Goal: Transaction & Acquisition: Purchase product/service

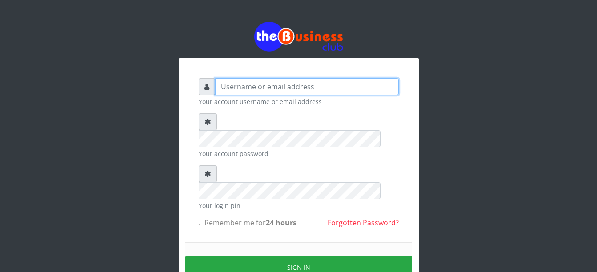
type input "Busybrain2"
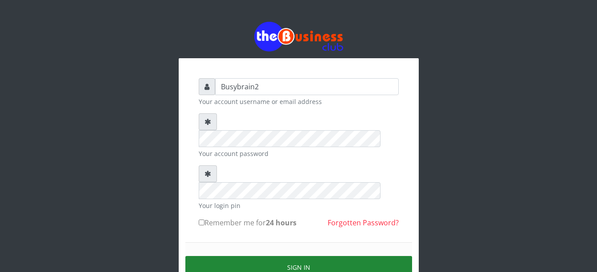
click at [256, 256] on button "Sign in" at bounding box center [298, 267] width 227 height 23
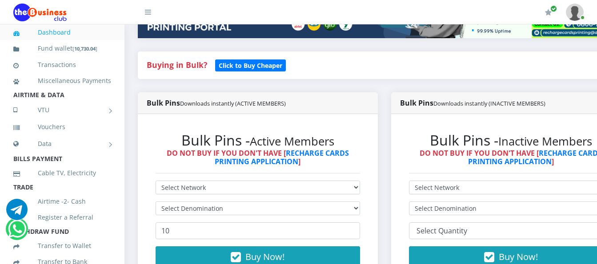
scroll to position [214, 0]
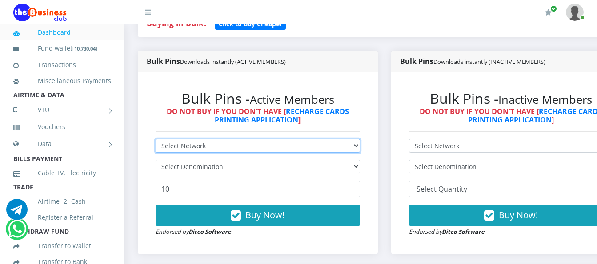
click at [360, 139] on select "Select Network MTN Globacom 9Mobile Airtel" at bounding box center [258, 146] width 204 height 14
select select "Airtel"
click at [156, 139] on select "Select Network MTN Globacom 9Mobile Airtel" at bounding box center [258, 146] width 204 height 14
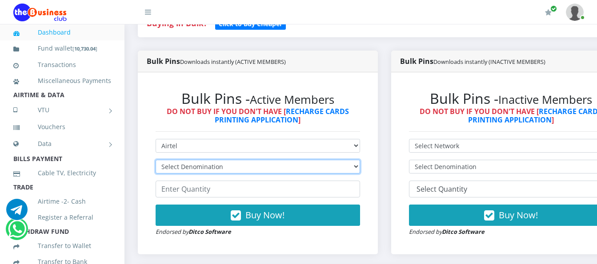
click at [339, 160] on select "Select Denomination Airtel NGN100 - ₦96.38 Airtel NGN200 - ₦192.76 Airtel NGN50…" at bounding box center [258, 167] width 204 height 14
select select "96.38-100"
click at [156, 160] on select "Select Denomination Airtel NGN100 - ₦96.38 Airtel NGN200 - ₦192.76 Airtel NGN50…" at bounding box center [258, 167] width 204 height 14
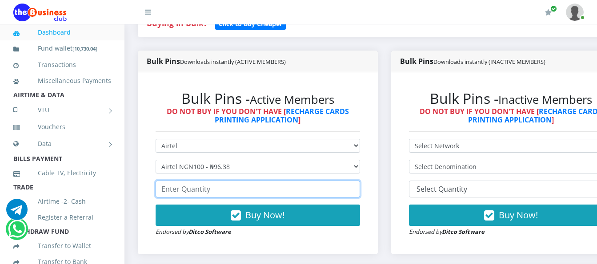
click at [334, 181] on input "number" at bounding box center [258, 189] width 204 height 17
drag, startPoint x: 334, startPoint y: 181, endPoint x: 339, endPoint y: 195, distance: 14.4
click at [339, 195] on form "Select Network MTN Globacom 9Mobile Airtel Select Denomination Airtel NGN100 - …" at bounding box center [258, 188] width 204 height 98
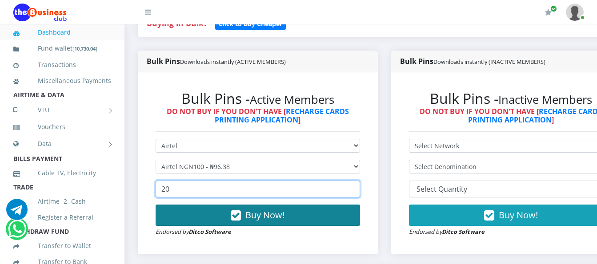
type input "20"
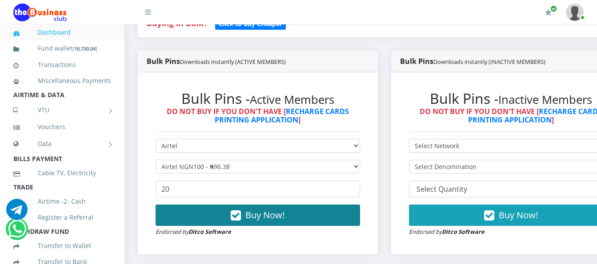
click at [336, 205] on button "Buy Now!" at bounding box center [258, 215] width 204 height 21
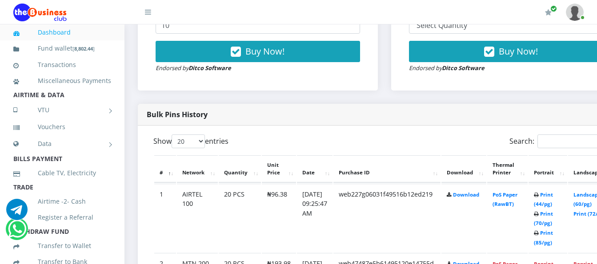
scroll to position [436, 0]
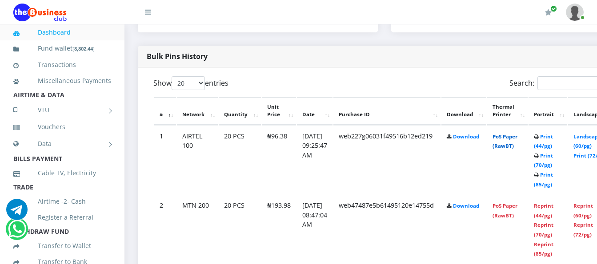
click at [517, 133] on link "PoS Paper (RawBT)" at bounding box center [504, 141] width 25 height 16
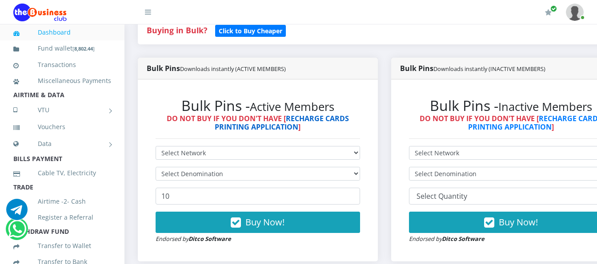
scroll to position [222, 0]
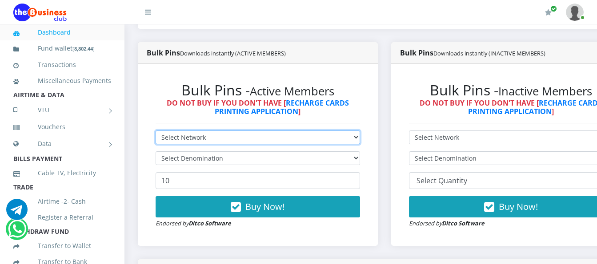
click at [322, 131] on select "Select Network MTN Globacom 9Mobile Airtel" at bounding box center [258, 138] width 204 height 14
select select "Airtel"
click at [156, 131] on select "Select Network MTN Globacom 9Mobile Airtel" at bounding box center [258, 138] width 204 height 14
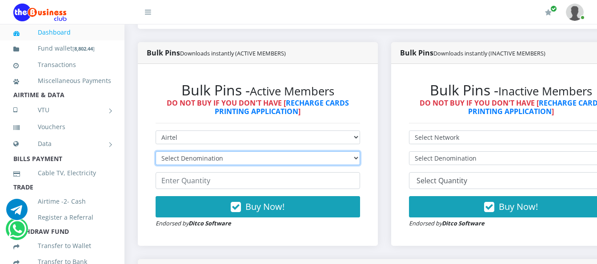
click at [339, 152] on select "Select Denomination Airtel NGN100 - ₦96.38 Airtel NGN200 - ₦192.76 Airtel NGN50…" at bounding box center [258, 159] width 204 height 14
select select "192.76-200"
click at [156, 152] on select "Select Denomination Airtel NGN100 - ₦96.38 Airtel NGN200 - ₦192.76 Airtel NGN50…" at bounding box center [258, 159] width 204 height 14
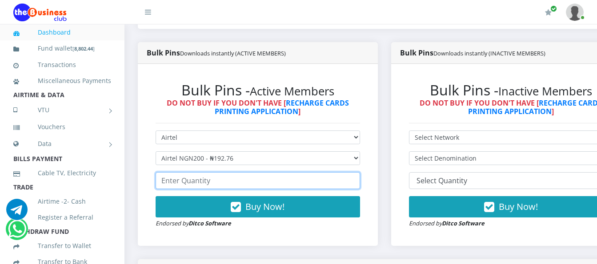
click at [288, 176] on input "number" at bounding box center [258, 180] width 204 height 17
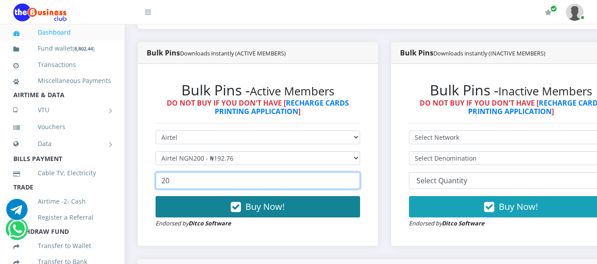
type input "20"
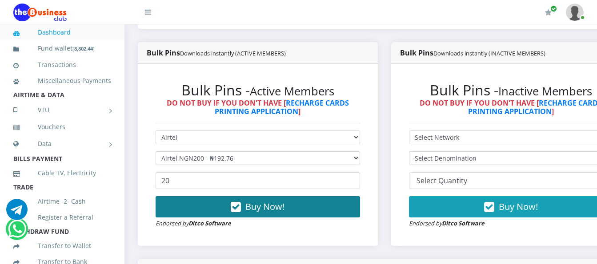
click at [294, 199] on button "Buy Now!" at bounding box center [258, 206] width 204 height 21
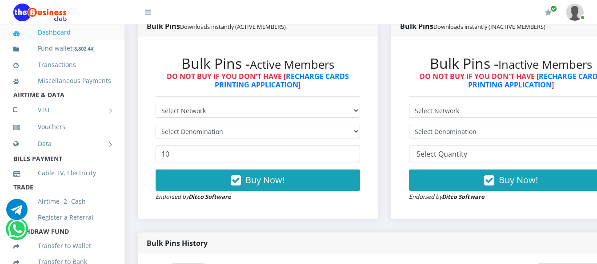
scroll to position [222, 0]
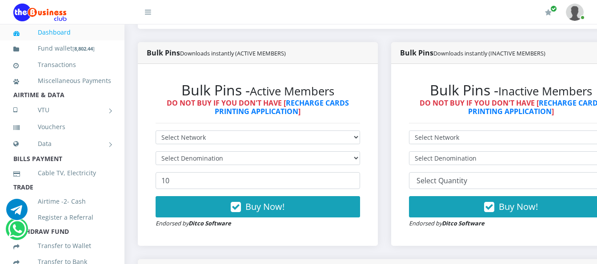
click at [277, 120] on div "Bulk Pins - Active Members DO NOT BUY IF YOU DON'T HAVE [ RECHARGE CARDS PRINTI…" at bounding box center [258, 155] width 222 height 164
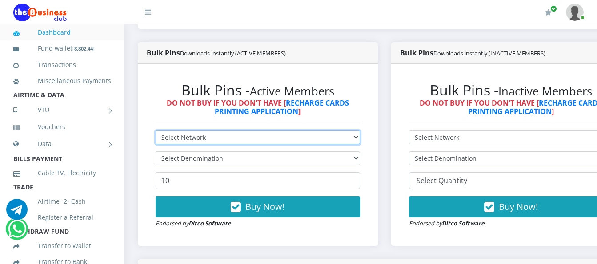
click at [278, 131] on select "Select Network MTN Globacom 9Mobile Airtel" at bounding box center [258, 138] width 204 height 14
select select "Airtel"
click at [156, 131] on select "Select Network MTN Globacom 9Mobile Airtel" at bounding box center [258, 138] width 204 height 14
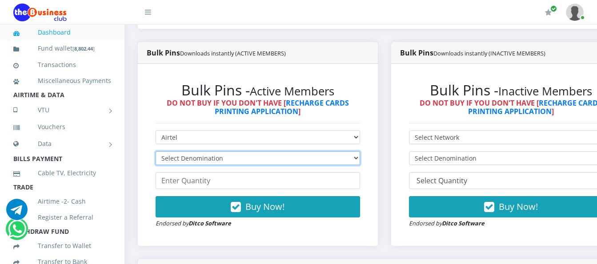
click at [297, 152] on select "Select Denomination Airtel NGN100 - ₦96.38 Airtel NGN200 - ₦192.76 Airtel NGN50…" at bounding box center [258, 159] width 204 height 14
select select "192.76-200"
click at [156, 152] on select "Select Denomination Airtel NGN100 - ₦96.38 Airtel NGN200 - ₦192.76 Airtel NGN50…" at bounding box center [258, 159] width 204 height 14
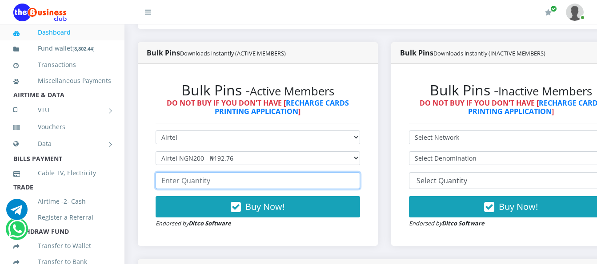
click at [299, 178] on input "number" at bounding box center [258, 180] width 204 height 17
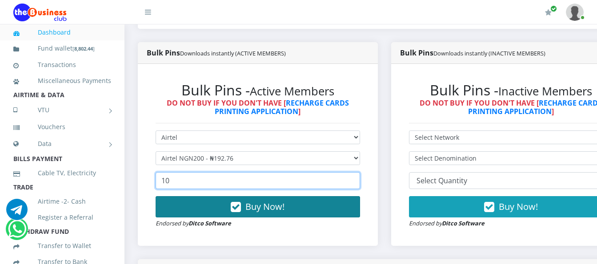
type input "10"
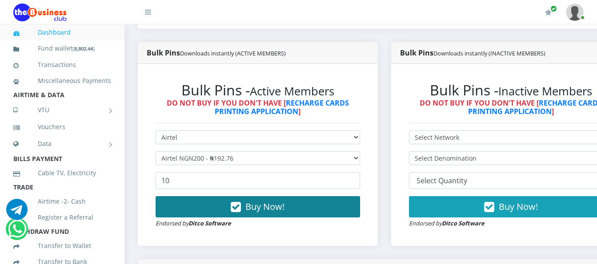
click at [257, 203] on span "Buy Now!" at bounding box center [264, 207] width 39 height 12
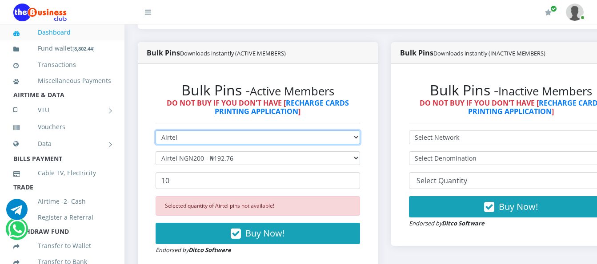
click at [277, 131] on select "Select Network MTN Globacom 9Mobile Airtel" at bounding box center [258, 138] width 204 height 14
select select "Glo"
click at [156, 131] on select "Select Network MTN Globacom 9Mobile Airtel" at bounding box center [258, 138] width 204 height 14
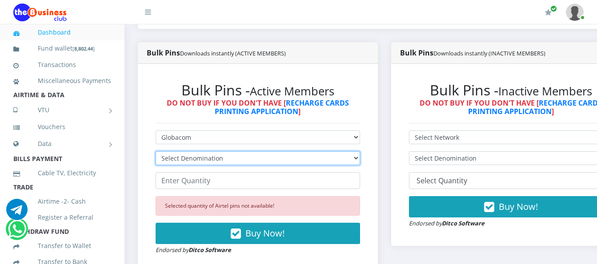
click at [292, 152] on select "Select Denomination Glo NGN100 - ₦96.55 Glo NGN200 - ₦193.10 Glo NGN500 - ₦482.…" at bounding box center [258, 159] width 204 height 14
select select "96.55-100"
click at [156, 152] on select "Select Denomination Glo NGN100 - ₦96.55 Glo NGN200 - ₦193.10 Glo NGN500 - ₦482.…" at bounding box center [258, 159] width 204 height 14
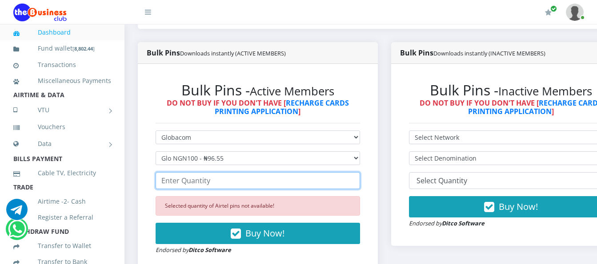
click at [299, 176] on input "number" at bounding box center [258, 180] width 204 height 17
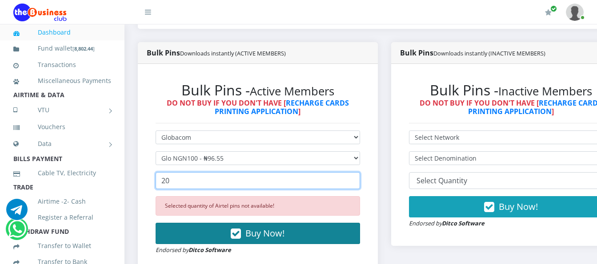
type input "20"
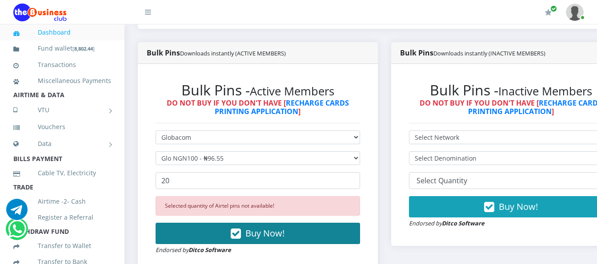
click at [267, 227] on span "Buy Now!" at bounding box center [264, 233] width 39 height 12
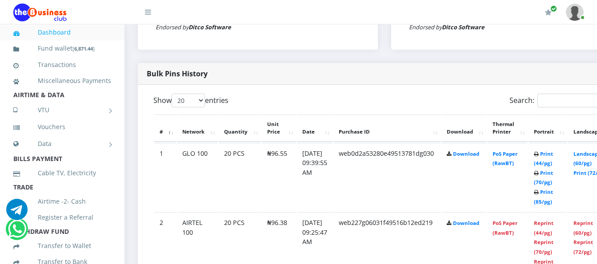
scroll to position [444, 0]
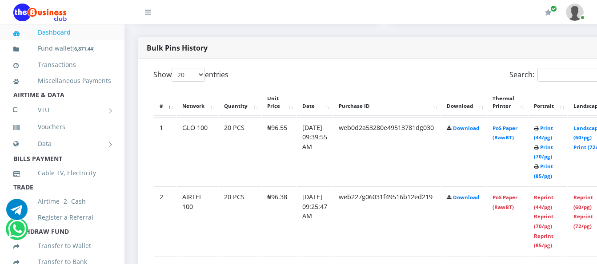
click at [515, 125] on td "PoS Paper (RawBT)" at bounding box center [507, 151] width 40 height 69
click at [514, 125] on link "PoS Paper (RawBT)" at bounding box center [504, 133] width 25 height 16
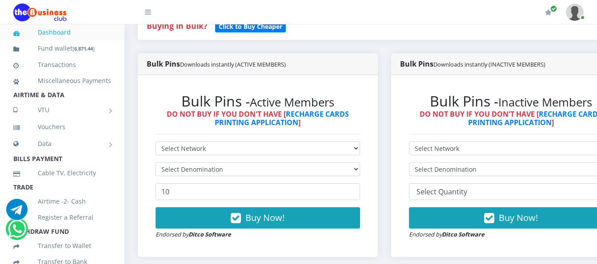
scroll to position [222, 0]
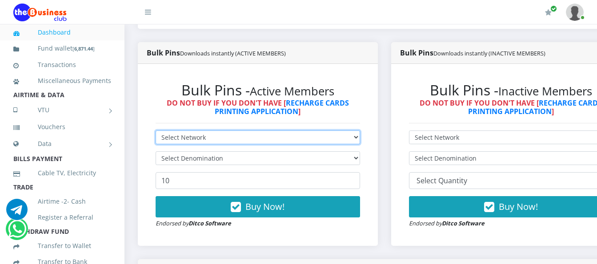
click at [249, 131] on select "Select Network MTN Globacom 9Mobile Airtel" at bounding box center [258, 138] width 204 height 14
select select "MTN"
click at [156, 131] on select "Select Network MTN Globacom 9Mobile Airtel" at bounding box center [258, 138] width 204 height 14
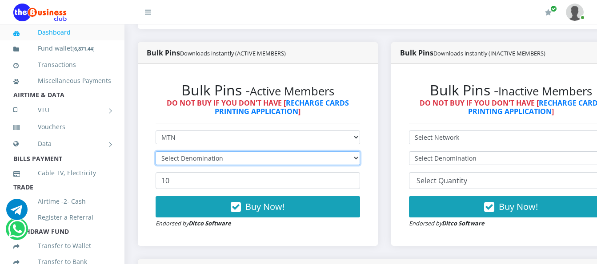
click at [261, 152] on select "Select Denomination" at bounding box center [258, 159] width 204 height 14
click at [156, 152] on select "Select Denomination MTN NGN100 - ₦96.99 MTN NGN200 - ₦193.98 MTN NGN400 - ₦387.…" at bounding box center [258, 159] width 204 height 14
click at [292, 152] on select "Select Denomination MTN NGN100 - ₦96.99 MTN NGN200 - ₦193.98 MTN NGN400 - ₦387.…" at bounding box center [258, 159] width 204 height 14
select select "193.98-200"
click at [156, 152] on select "Select Denomination MTN NGN100 - ₦96.99 MTN NGN200 - ₦193.98 MTN NGN400 - ₦387.…" at bounding box center [258, 159] width 204 height 14
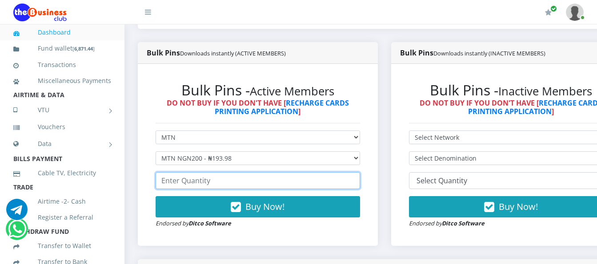
click at [293, 177] on input "number" at bounding box center [258, 180] width 204 height 17
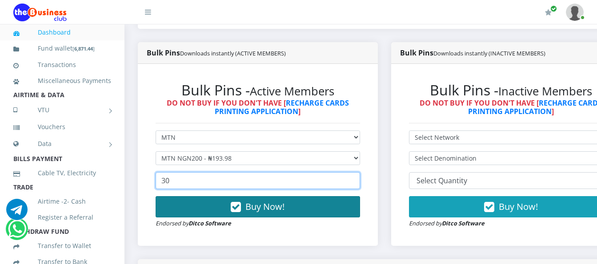
type input "30"
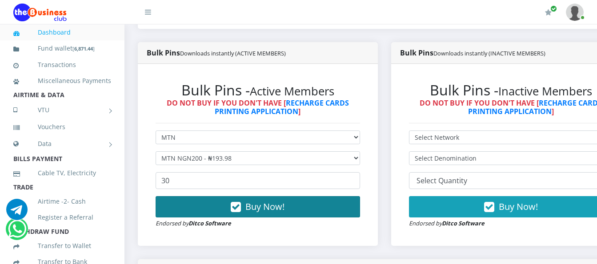
click at [304, 200] on button "Buy Now!" at bounding box center [258, 206] width 204 height 21
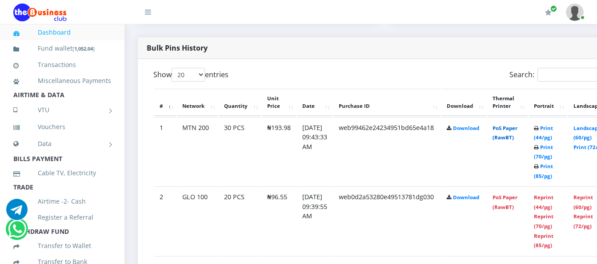
click at [517, 125] on link "PoS Paper (RawBT)" at bounding box center [504, 133] width 25 height 16
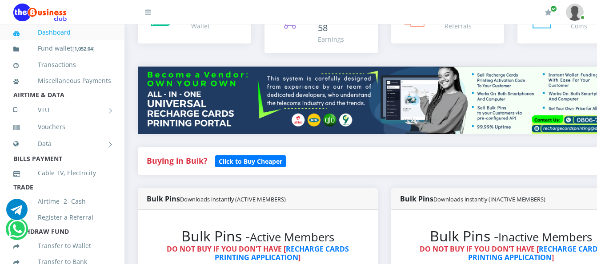
scroll to position [222, 0]
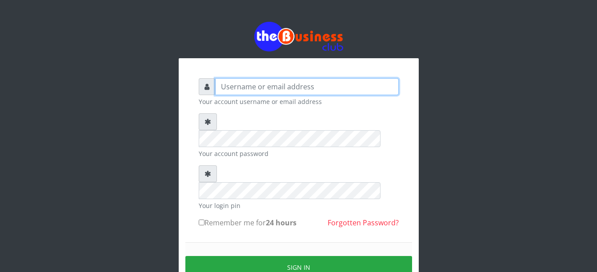
type input "Busybrain2"
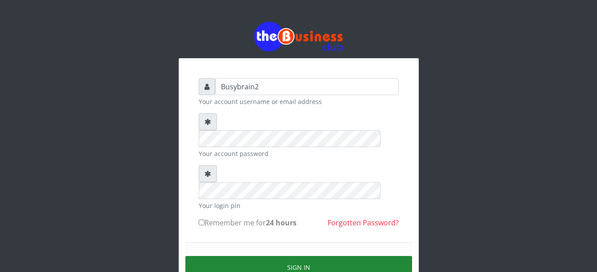
click at [304, 256] on button "Sign in" at bounding box center [298, 267] width 227 height 23
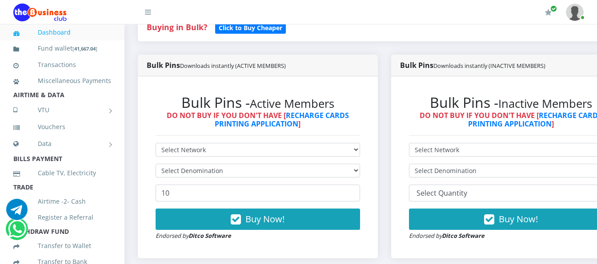
scroll to position [222, 0]
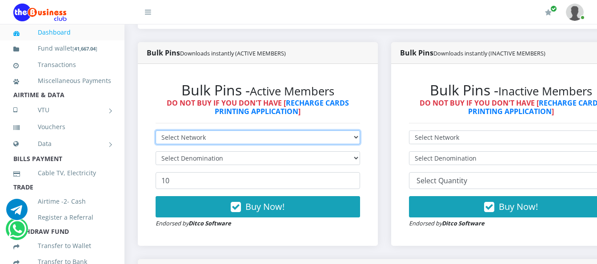
click at [205, 131] on select "Select Network MTN Globacom 9Mobile Airtel" at bounding box center [258, 138] width 204 height 14
select select "MTN"
click at [156, 131] on select "Select Network MTN Globacom 9Mobile Airtel" at bounding box center [258, 138] width 204 height 14
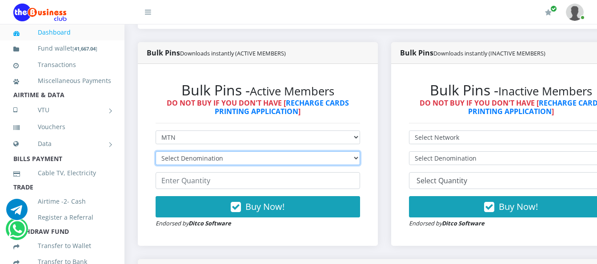
click at [198, 152] on select "Select Denomination MTN NGN100 - ₦96.99 MTN NGN200 - ₦193.98 MTN NGN400 - ₦387.…" at bounding box center [258, 159] width 204 height 14
select select "484.95-500"
click at [156, 152] on select "Select Denomination MTN NGN100 - ₦96.99 MTN NGN200 - ₦193.98 MTN NGN400 - ₦387.…" at bounding box center [258, 159] width 204 height 14
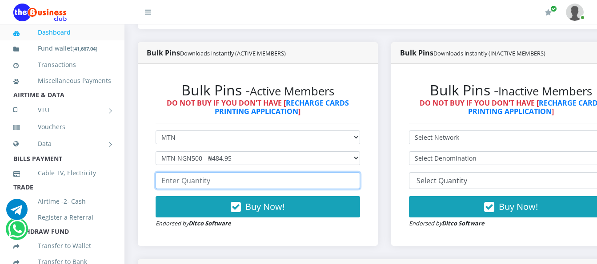
click at [202, 172] on input "number" at bounding box center [258, 180] width 204 height 17
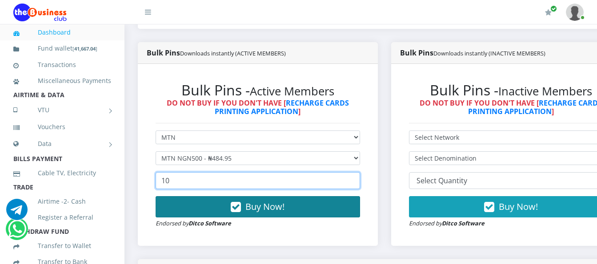
type input "10"
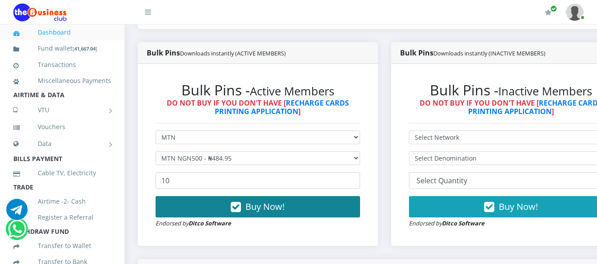
click at [177, 199] on button "Buy Now!" at bounding box center [258, 206] width 204 height 21
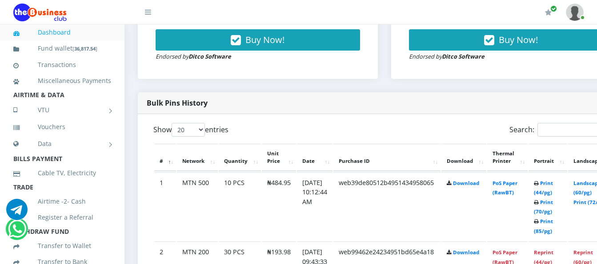
scroll to position [400, 0]
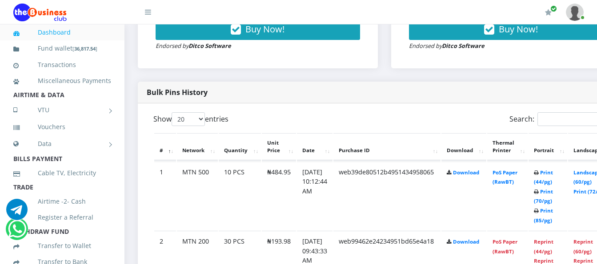
click at [517, 170] on td "PoS Paper (RawBT)" at bounding box center [507, 196] width 40 height 69
click at [517, 169] on link "PoS Paper (RawBT)" at bounding box center [504, 177] width 25 height 16
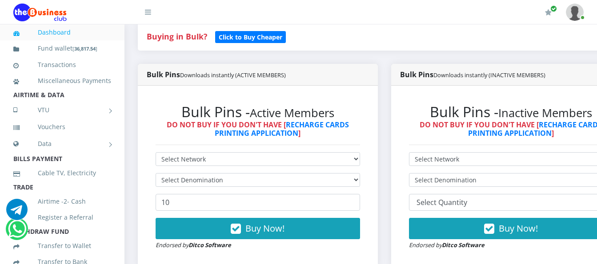
scroll to position [222, 0]
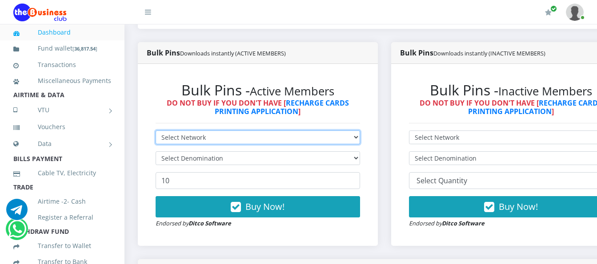
click at [198, 131] on select "Select Network MTN Globacom 9Mobile Airtel" at bounding box center [258, 138] width 204 height 14
select select "Airtel"
click at [156, 131] on select "Select Network MTN Globacom 9Mobile Airtel" at bounding box center [258, 138] width 204 height 14
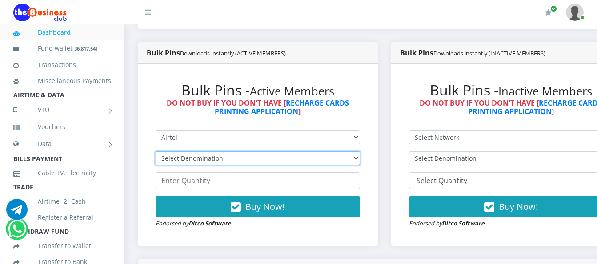
click at [217, 152] on select "Select Denomination Airtel NGN100 - ₦96.38 Airtel NGN200 - ₦192.76 Airtel NGN50…" at bounding box center [258, 159] width 204 height 14
select select "481.9-500"
click at [156, 152] on select "Select Denomination Airtel NGN100 - ₦96.38 Airtel NGN200 - ₦192.76 Airtel NGN50…" at bounding box center [258, 159] width 204 height 14
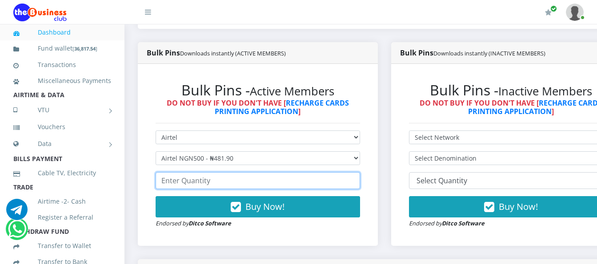
click at [219, 172] on input "number" at bounding box center [258, 180] width 204 height 17
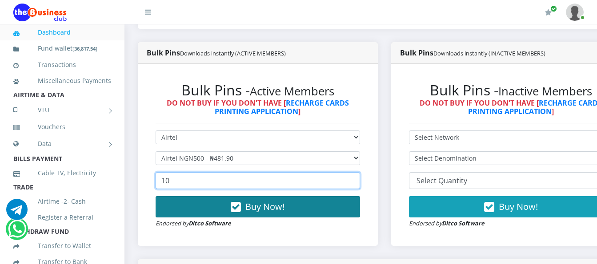
type input "10"
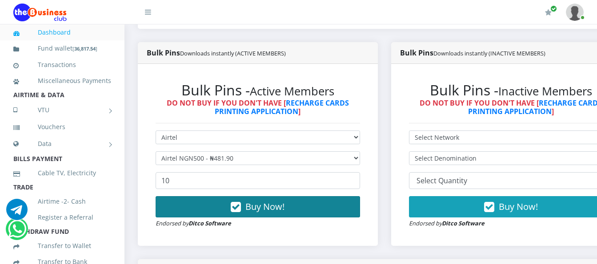
click at [232, 199] on button "Buy Now!" at bounding box center [258, 206] width 204 height 21
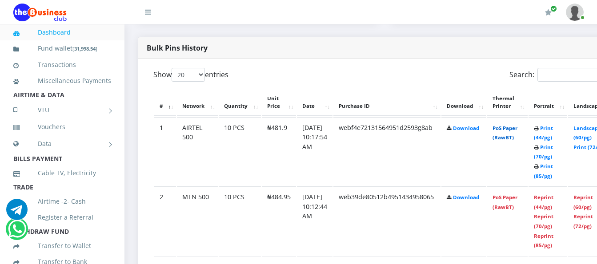
click at [517, 125] on link "PoS Paper (RawBT)" at bounding box center [504, 133] width 25 height 16
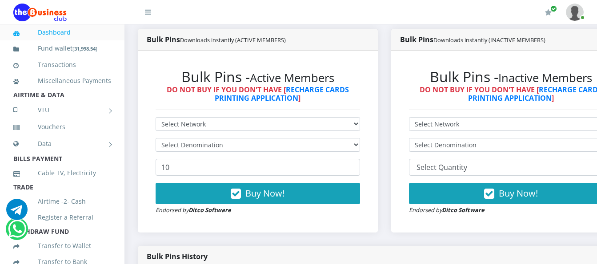
scroll to position [222, 0]
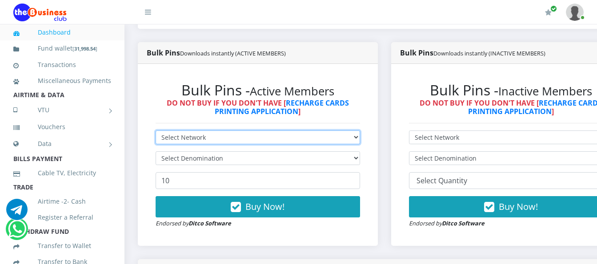
click at [335, 131] on select "Select Network MTN Globacom 9Mobile Airtel" at bounding box center [258, 138] width 204 height 14
select select "Airtel"
click at [156, 131] on select "Select Network MTN Globacom 9Mobile Airtel" at bounding box center [258, 138] width 204 height 14
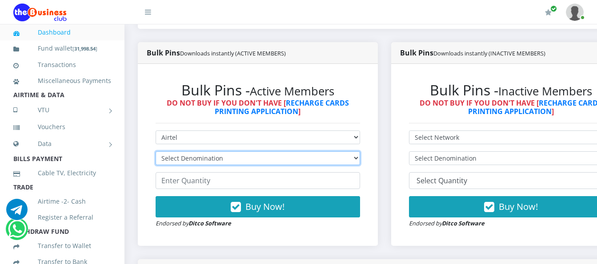
click at [353, 152] on select "Select Denomination Airtel NGN100 - ₦96.38 Airtel NGN200 - ₦192.76 Airtel NGN50…" at bounding box center [258, 159] width 204 height 14
select select "192.76-200"
click at [156, 152] on select "Select Denomination Airtel NGN100 - ₦96.38 Airtel NGN200 - ₦192.76 Airtel NGN50…" at bounding box center [258, 159] width 204 height 14
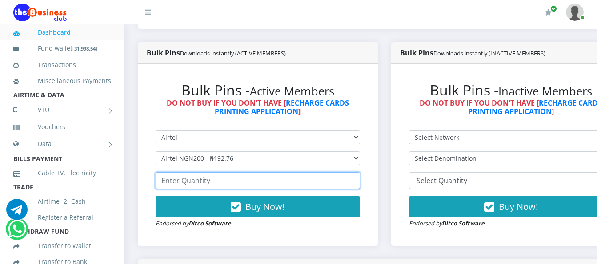
click at [348, 175] on input "number" at bounding box center [258, 180] width 204 height 17
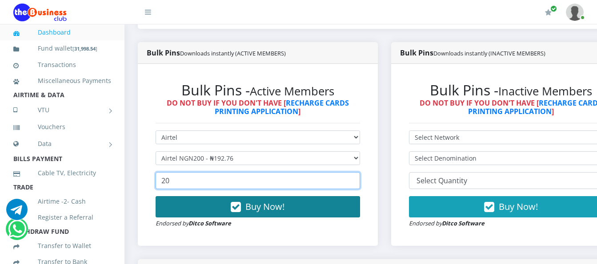
type input "20"
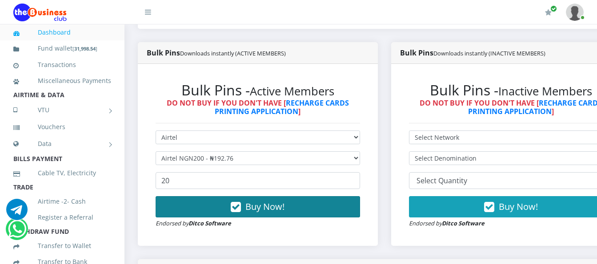
click at [235, 196] on button "Buy Now!" at bounding box center [258, 206] width 204 height 21
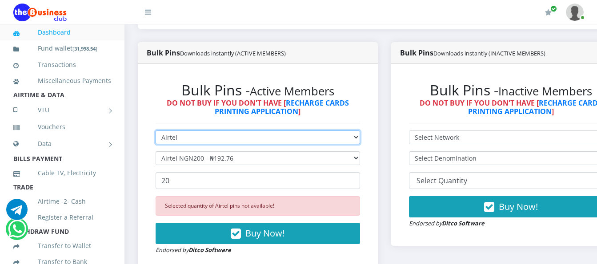
click at [354, 131] on select "Select Network MTN Globacom 9Mobile Airtel" at bounding box center [258, 138] width 204 height 14
select select "Glo"
click at [156, 131] on select "Select Network MTN Globacom 9Mobile Airtel" at bounding box center [258, 138] width 204 height 14
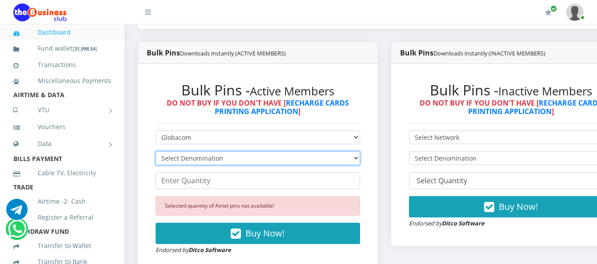
click at [335, 155] on select "Select Denomination Glo NGN100 - ₦96.55 Glo NGN200 - ₦193.10 Glo NGN500 - ₦482.…" at bounding box center [258, 159] width 204 height 14
select select "193.1-200"
click at [156, 152] on select "Select Denomination Glo NGN100 - ₦96.55 Glo NGN200 - ₦193.10 Glo NGN500 - ₦482.…" at bounding box center [258, 159] width 204 height 14
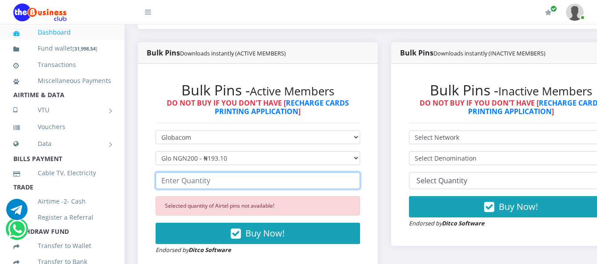
click at [338, 173] on input "number" at bounding box center [258, 180] width 204 height 17
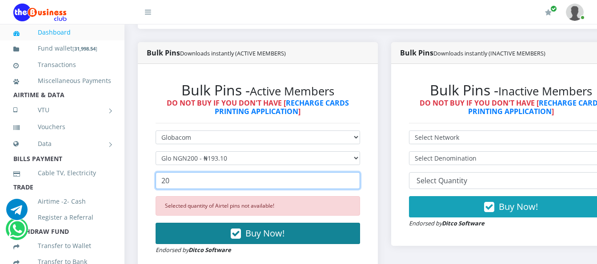
type input "20"
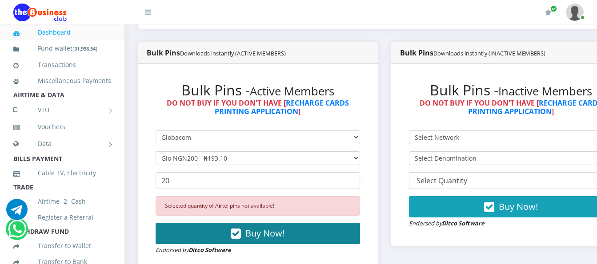
click at [288, 223] on button "Buy Now!" at bounding box center [258, 233] width 204 height 21
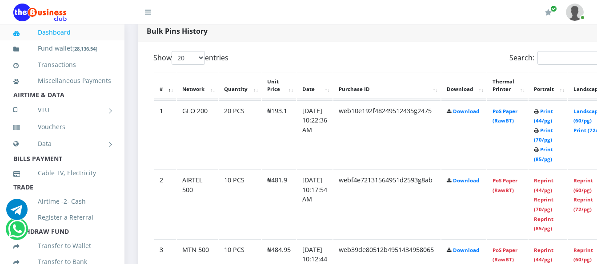
scroll to position [489, 0]
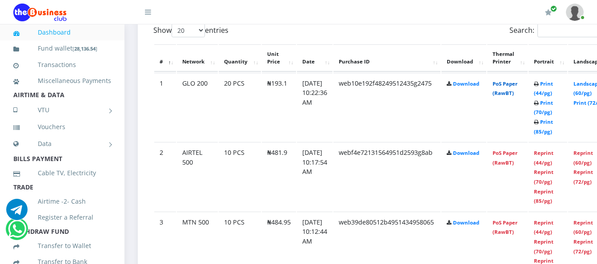
click at [516, 80] on link "PoS Paper (RawBT)" at bounding box center [504, 88] width 25 height 16
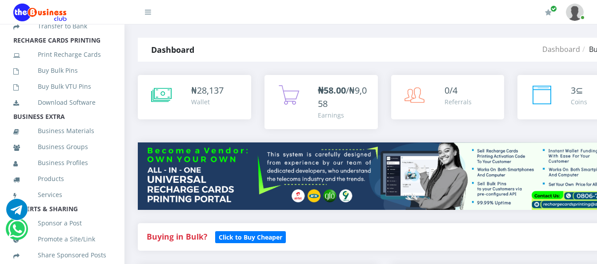
scroll to position [214, 0]
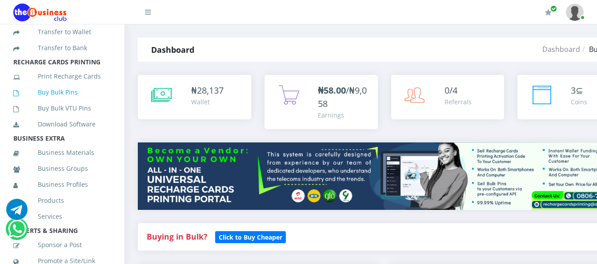
click at [79, 101] on link "Buy Bulk Pins" at bounding box center [62, 92] width 98 height 20
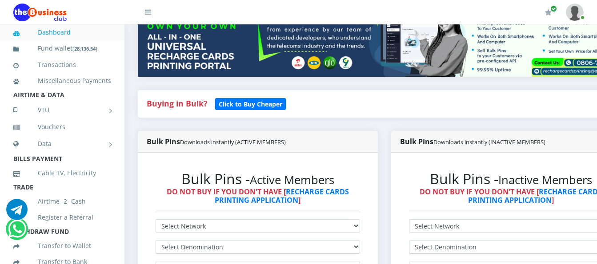
scroll to position [222, 0]
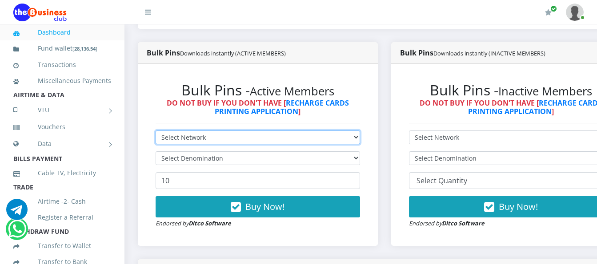
click at [295, 131] on select "Select Network MTN Globacom 9Mobile Airtel" at bounding box center [258, 138] width 204 height 14
select select "Airtel"
click at [156, 131] on select "Select Network MTN Globacom 9Mobile Airtel" at bounding box center [258, 138] width 204 height 14
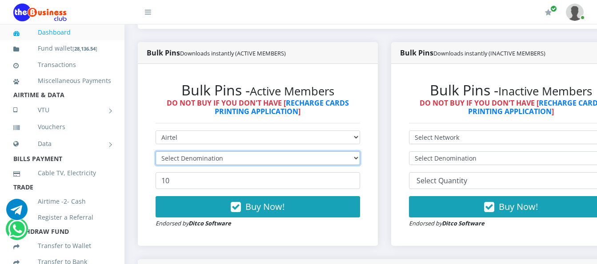
click at [286, 152] on select "Select Denomination" at bounding box center [258, 159] width 204 height 14
click at [288, 152] on select "Select Denomination" at bounding box center [258, 159] width 204 height 14
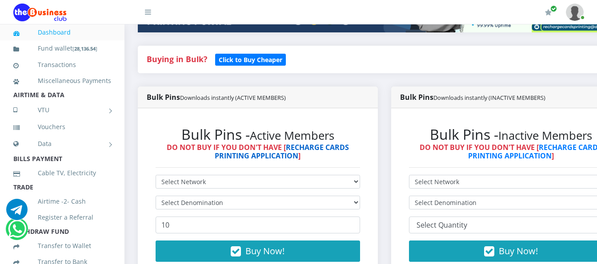
scroll to position [222, 0]
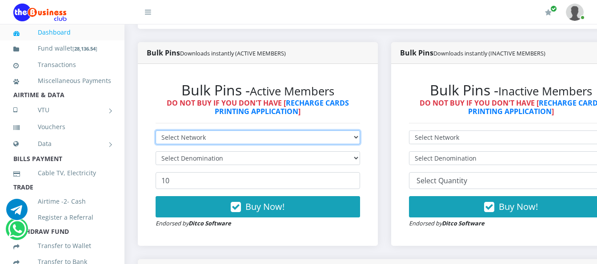
click at [327, 131] on select "Select Network MTN Globacom 9Mobile Airtel" at bounding box center [258, 138] width 204 height 14
select select "Airtel"
click at [156, 131] on select "Select Network MTN Globacom 9Mobile Airtel" at bounding box center [258, 138] width 204 height 14
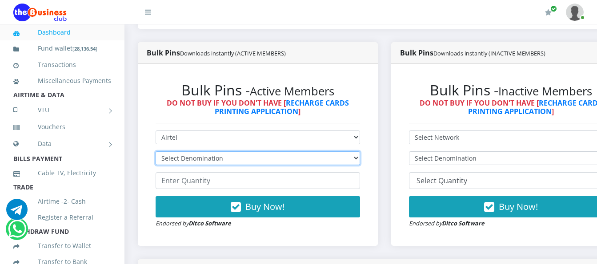
click at [347, 152] on select "Select Denomination Airtel NGN100 - ₦96.38 Airtel NGN200 - ₦192.76 Airtel NGN50…" at bounding box center [258, 159] width 204 height 14
select select "192.76-200"
click at [156, 152] on select "Select Denomination Airtel NGN100 - ₦96.38 Airtel NGN200 - ₦192.76 Airtel NGN50…" at bounding box center [258, 159] width 204 height 14
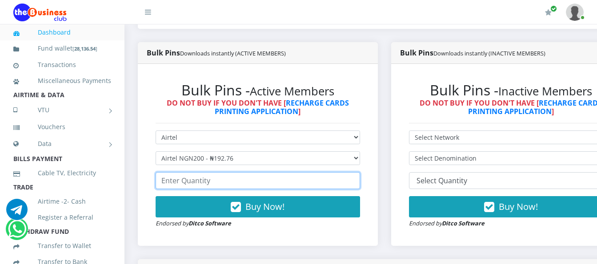
click at [330, 172] on input "number" at bounding box center [258, 180] width 204 height 17
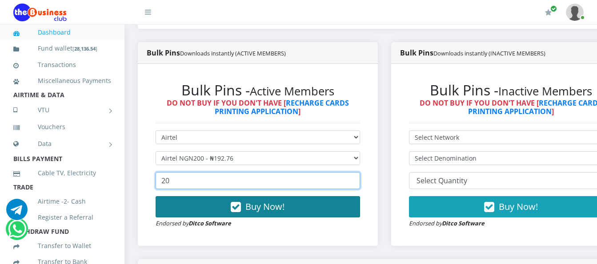
type input "20"
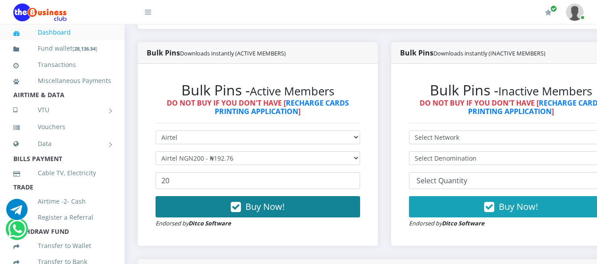
click at [334, 196] on button "Buy Now!" at bounding box center [258, 206] width 204 height 21
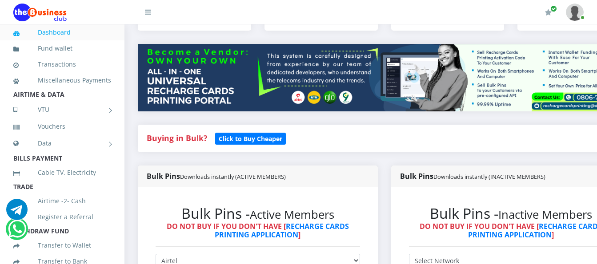
scroll to position [0, 0]
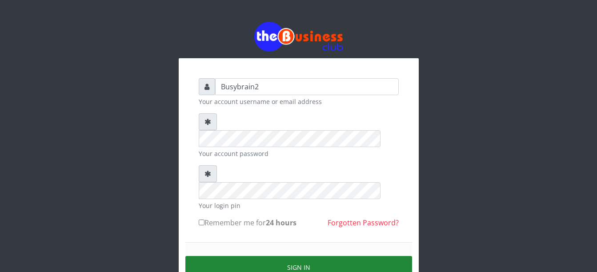
click at [322, 256] on button "Sign in" at bounding box center [298, 267] width 227 height 23
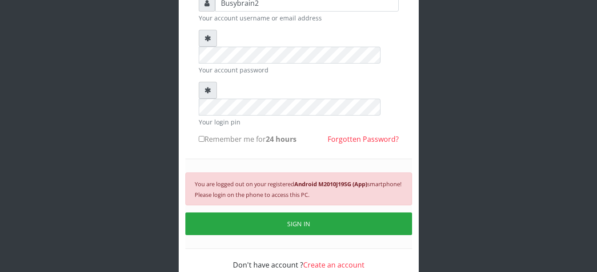
scroll to position [85, 0]
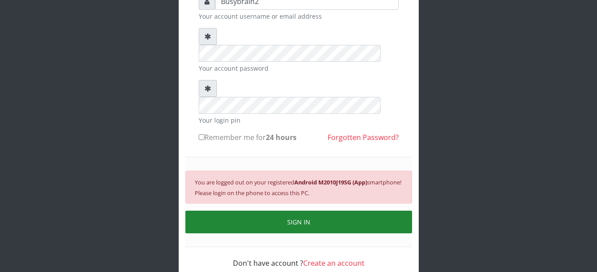
click at [308, 211] on button "SIGN IN" at bounding box center [298, 222] width 227 height 23
click at [315, 211] on button "SIGN IN" at bounding box center [298, 222] width 227 height 23
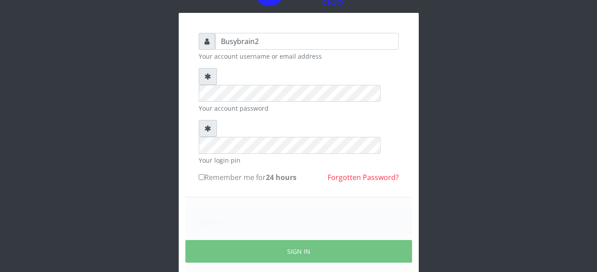
scroll to position [75, 0]
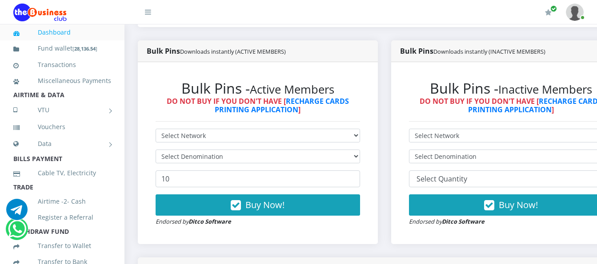
scroll to position [178, 0]
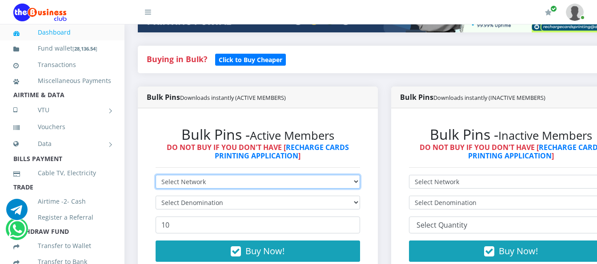
click at [288, 175] on select "Select Network MTN Globacom 9Mobile Airtel" at bounding box center [258, 182] width 204 height 14
select select "Airtel"
click at [156, 175] on select "Select Network MTN Globacom 9Mobile Airtel" at bounding box center [258, 182] width 204 height 14
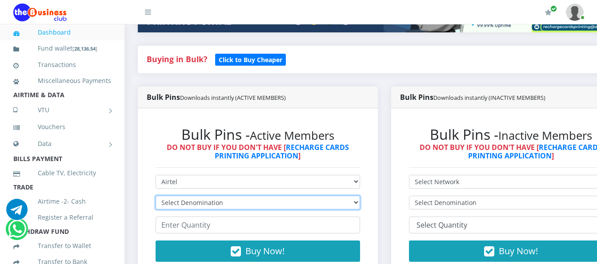
click at [272, 196] on select "Select Denomination Airtel NGN100 - ₦96.38 Airtel NGN200 - ₦192.76 Airtel NGN50…" at bounding box center [258, 203] width 204 height 14
select select "192.76-200"
click at [156, 196] on select "Select Denomination Airtel NGN100 - ₦96.38 Airtel NGN200 - ₦192.76 Airtel NGN50…" at bounding box center [258, 203] width 204 height 14
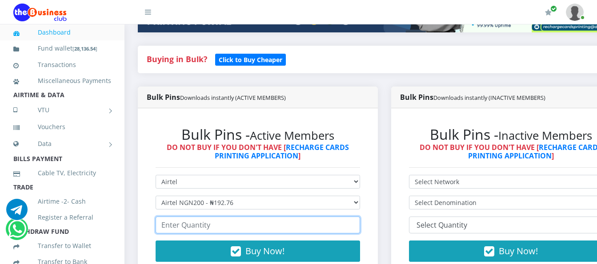
click at [270, 217] on input "number" at bounding box center [258, 225] width 204 height 17
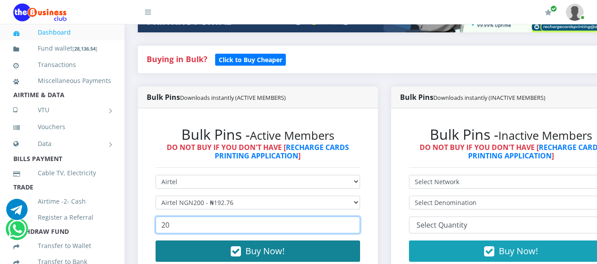
type input "20"
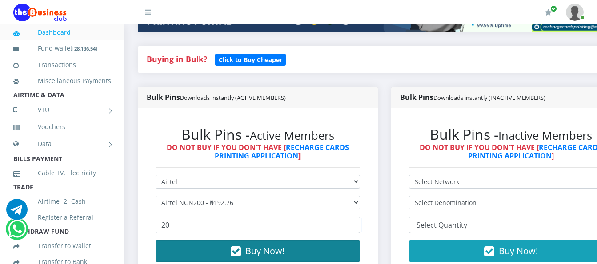
click at [259, 245] on span "Buy Now!" at bounding box center [264, 251] width 39 height 12
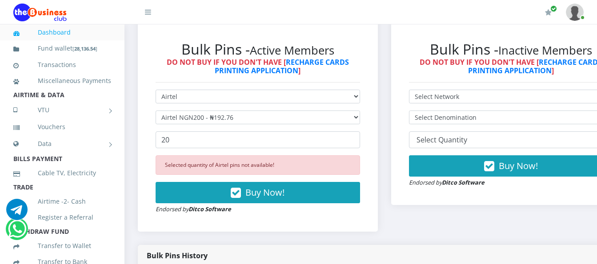
scroll to position [267, 0]
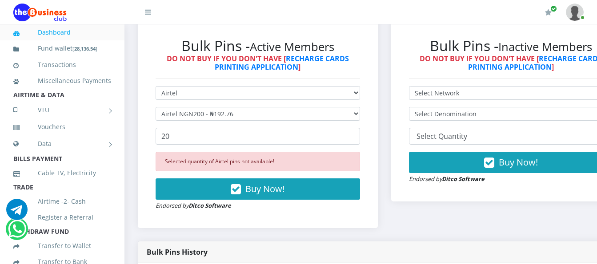
click at [226, 77] on div "Bulk Pins - Active Members DO NOT BUY IF YOU DON'T HAVE [ RECHARGE CARDS PRINTI…" at bounding box center [258, 123] width 222 height 191
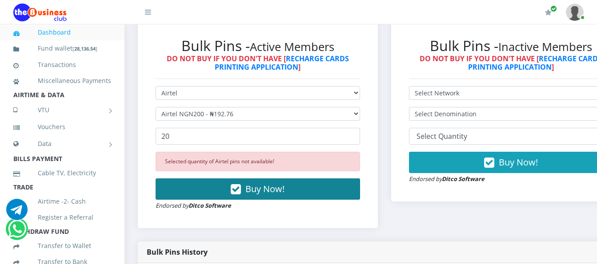
click at [262, 183] on span "Buy Now!" at bounding box center [264, 189] width 39 height 12
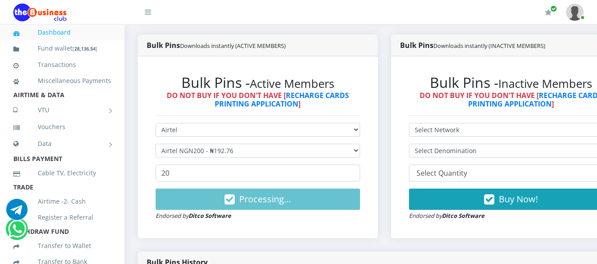
scroll to position [224, 0]
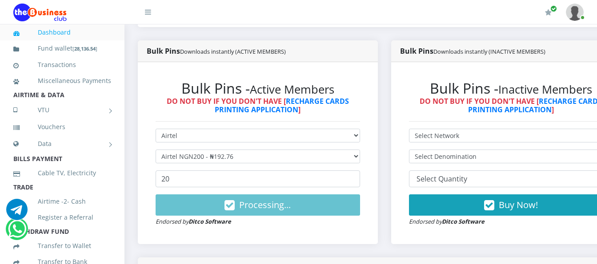
click at [579, 13] on img at bounding box center [575, 12] width 18 height 17
click at [546, 32] on link "My Profile" at bounding box center [550, 33] width 58 height 14
click at [578, 18] on img at bounding box center [575, 12] width 18 height 17
